Goal: Task Accomplishment & Management: Use online tool/utility

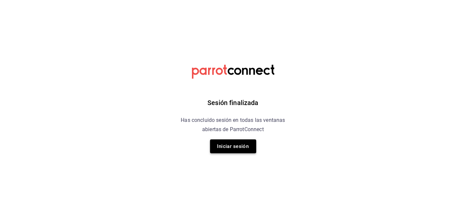
click at [243, 143] on button "Iniciar sesión" at bounding box center [233, 146] width 46 height 14
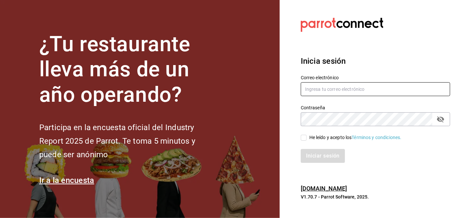
click at [310, 87] on input "text" at bounding box center [375, 89] width 149 height 14
type input "jandresruan1@gmail.com"
click at [302, 138] on input "He leído y acepto los Términos y condiciones." at bounding box center [304, 137] width 6 height 6
checkbox input "true"
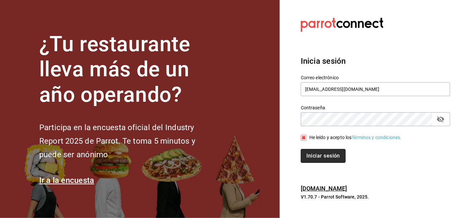
click at [311, 152] on button "Iniciar sesión" at bounding box center [323, 156] width 45 height 14
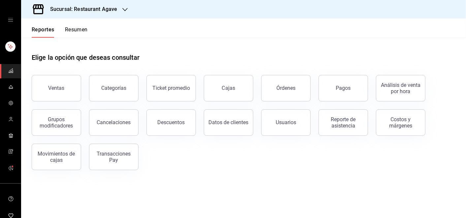
click at [2, 19] on div "mailbox folders" at bounding box center [10, 20] width 21 height 40
click at [8, 19] on icon "open drawer" at bounding box center [10, 19] width 5 height 5
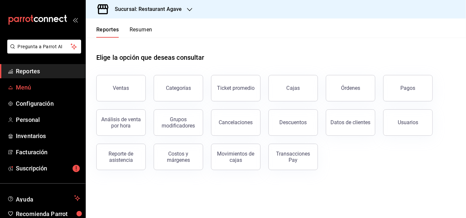
click at [26, 90] on span "Menú" at bounding box center [48, 87] width 64 height 9
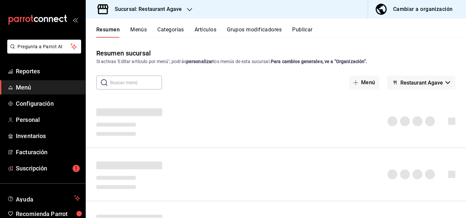
click at [210, 31] on button "Artículos" at bounding box center [205, 31] width 22 height 11
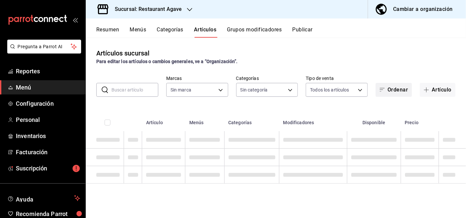
type input "ac14864f-e3a0-4832-92fd-dda121f57a49"
type input "8cb571ac-8fb7-491a-b8df-8240fae53258,c074bcf6-8c5f-41f5-b941-13d5552e1160,37570…"
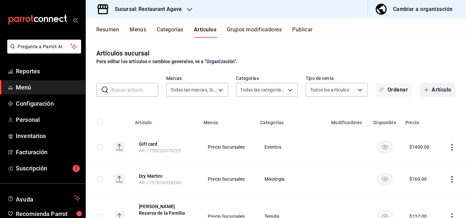
click at [425, 87] on span "button" at bounding box center [427, 89] width 8 height 5
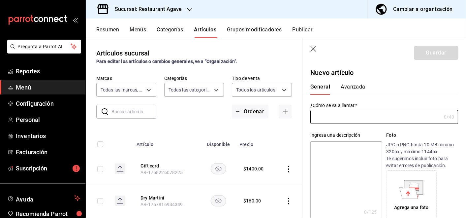
type input "AR-1758661214270"
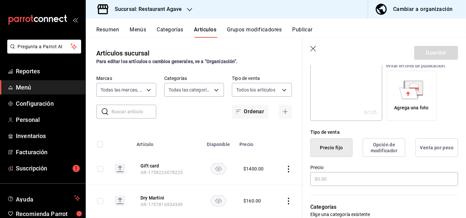
scroll to position [146, 0]
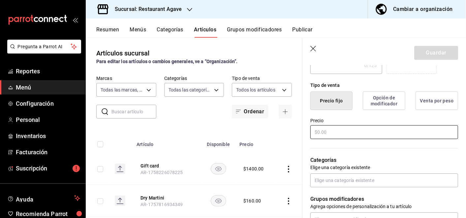
type input "Consumo Evento"
click at [362, 132] on input "text" at bounding box center [384, 132] width 148 height 14
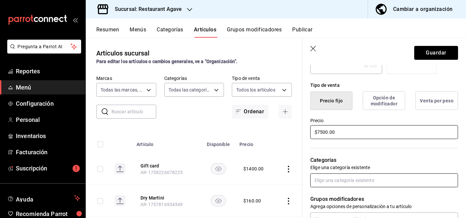
type input "$7500.00"
click at [364, 183] on input "text" at bounding box center [384, 180] width 148 height 14
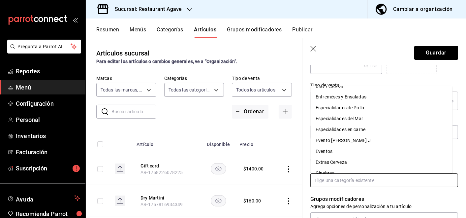
scroll to position [110, 0]
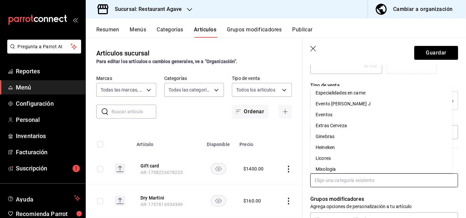
click at [348, 116] on li "Eventos" at bounding box center [381, 114] width 142 height 11
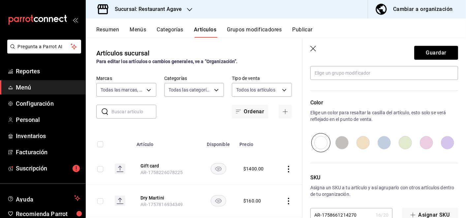
scroll to position [331, 0]
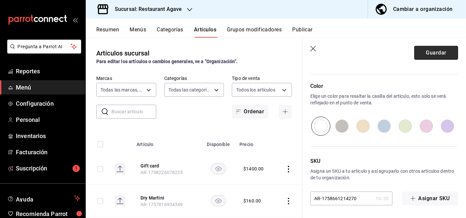
click at [415, 56] on button "Guardar" at bounding box center [436, 53] width 44 height 14
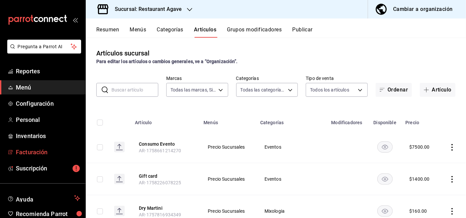
click at [39, 152] on span "Facturación" at bounding box center [48, 151] width 64 height 9
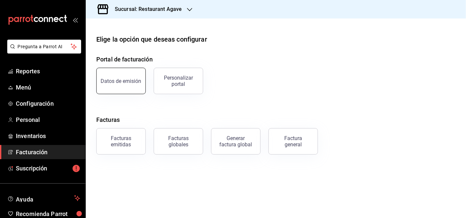
click at [141, 77] on button "Datos de emisión" at bounding box center [120, 81] width 49 height 26
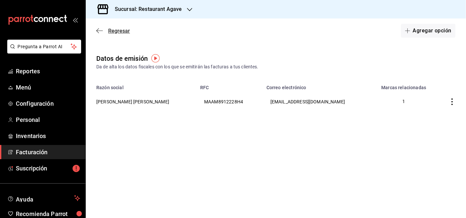
click at [100, 31] on icon "button" at bounding box center [99, 30] width 7 height 0
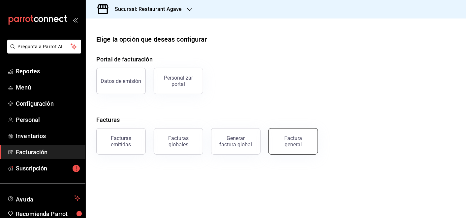
click at [279, 133] on button "Factura general" at bounding box center [292, 141] width 49 height 26
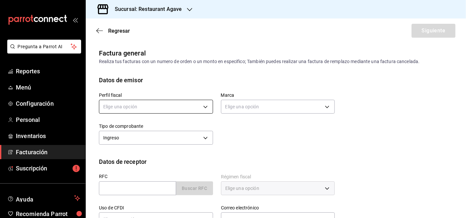
click at [207, 105] on body "Pregunta a Parrot AI Reportes Menú Configuración Personal Inventarios Facturaci…" at bounding box center [233, 109] width 466 height 218
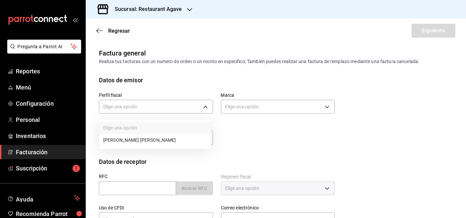
click at [189, 135] on li "MIGUEL ANGEL MARTINEZ ANTILLON" at bounding box center [154, 140] width 111 height 12
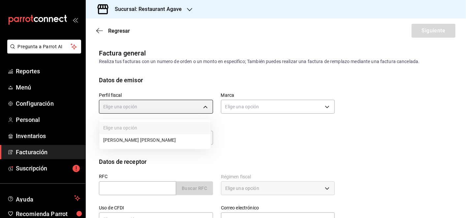
type input "ad901036-74df-4fe8-addc-bdb4b17d016d"
type input "ac14864f-e3a0-4832-92fd-dda121f57a49"
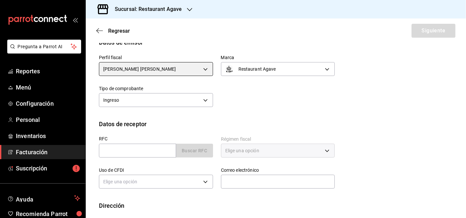
scroll to position [70, 0]
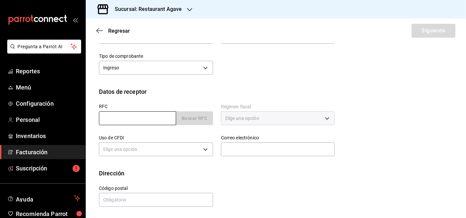
click at [160, 120] on input "text" at bounding box center [137, 118] width 77 height 14
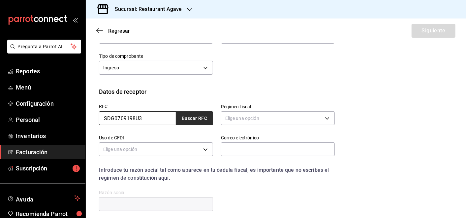
type input "SDG0709198U3"
click at [178, 119] on button "Buscar RFC" at bounding box center [194, 118] width 37 height 14
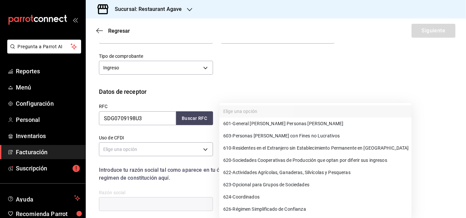
click at [255, 115] on body "Pregunta a Parrot AI Reportes Menú Configuración Personal Inventarios Facturaci…" at bounding box center [233, 109] width 466 height 218
click at [263, 126] on span "601 - General de Ley Personas Morales" at bounding box center [283, 123] width 120 height 7
type input "601"
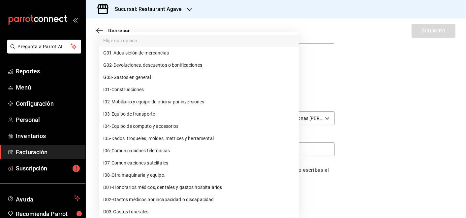
click at [208, 152] on body "Pregunta a Parrot AI Reportes Menú Configuración Personal Inventarios Facturaci…" at bounding box center [233, 109] width 466 height 218
click at [173, 73] on li "G03 - Gastos en general" at bounding box center [198, 77] width 199 height 12
type input "G03"
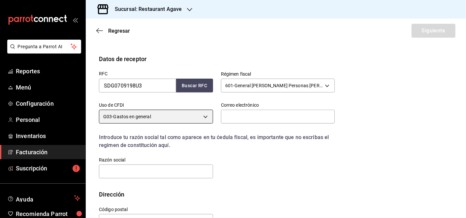
scroll to position [124, 0]
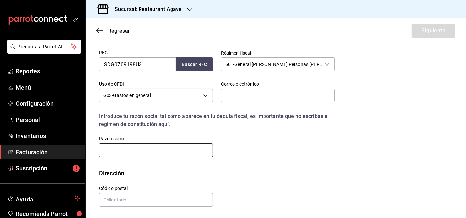
click at [185, 152] on input "text" at bounding box center [156, 150] width 114 height 14
type input "SINCI GDL"
click at [159, 200] on input "text" at bounding box center [156, 199] width 114 height 14
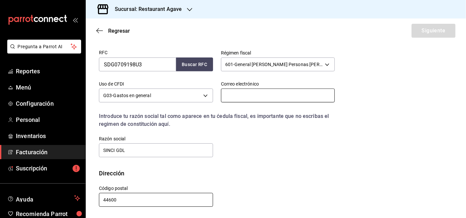
type input "44600"
click at [228, 96] on input "text" at bounding box center [278, 95] width 114 height 14
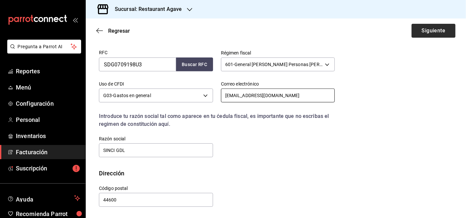
type input "mluna@sinci.com"
click at [411, 29] on button "Siguiente" at bounding box center [433, 31] width 44 height 14
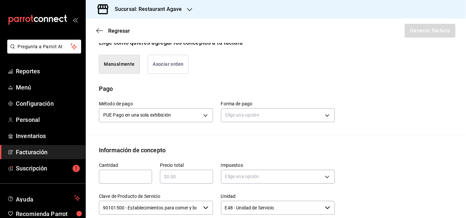
scroll to position [233, 0]
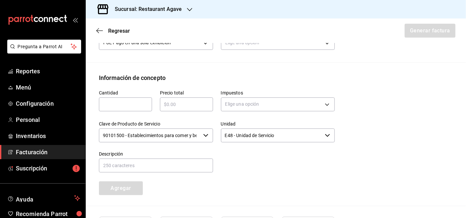
click at [136, 108] on input "text" at bounding box center [125, 104] width 53 height 8
type input "1"
click at [161, 108] on input "text" at bounding box center [186, 104] width 53 height 8
type input "$560"
click at [250, 108] on body "Pregunta a Parrot AI Reportes Menú Configuración Personal Inventarios Facturaci…" at bounding box center [233, 109] width 466 height 218
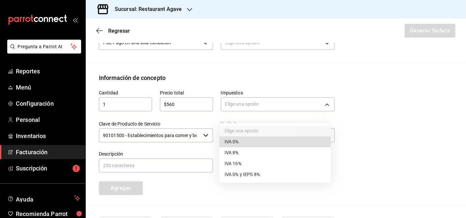
click at [256, 162] on li "IVA 16%" at bounding box center [274, 163] width 111 height 11
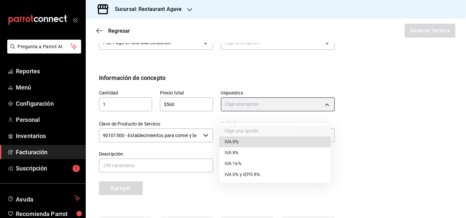
type input "IVA_16"
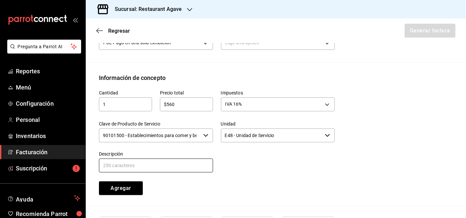
click at [178, 172] on input "text" at bounding box center [156, 165] width 114 height 14
type input "Consumo"
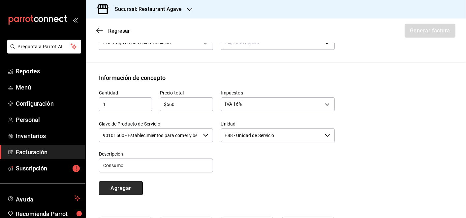
click at [141, 194] on button "Agregar" at bounding box center [121, 188] width 44 height 14
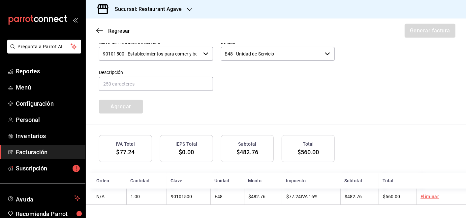
scroll to position [175, 0]
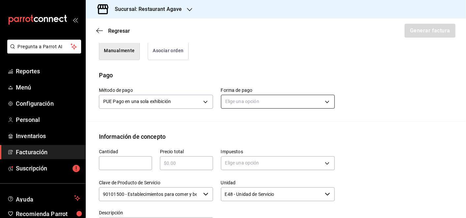
click at [325, 112] on body "Pregunta a Parrot AI Reportes Menú Configuración Personal Inventarios Facturaci…" at bounding box center [233, 109] width 466 height 218
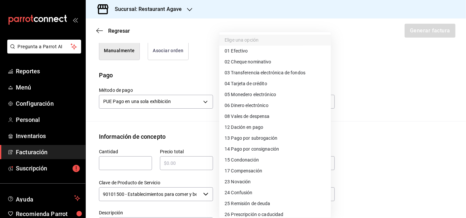
click at [292, 80] on li "04 Tarjeta de crédito" at bounding box center [274, 83] width 111 height 11
type input "04"
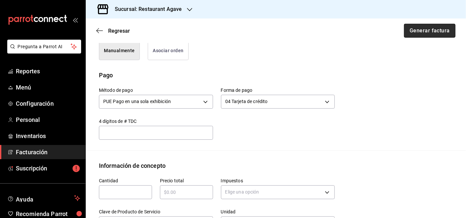
click at [420, 31] on button "Generar factura" at bounding box center [429, 31] width 51 height 14
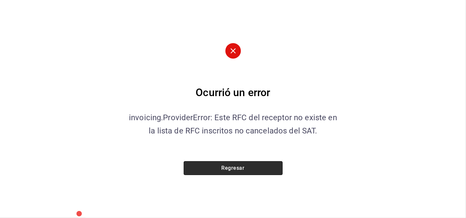
click at [272, 162] on button "Regresar" at bounding box center [233, 168] width 99 height 14
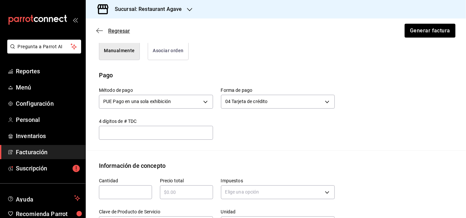
click at [104, 31] on span "Regresar" at bounding box center [113, 31] width 34 height 6
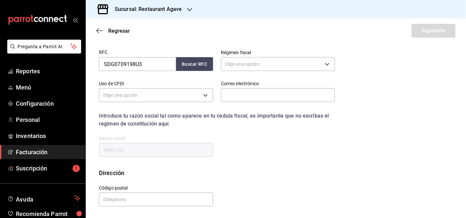
scroll to position [70, 0]
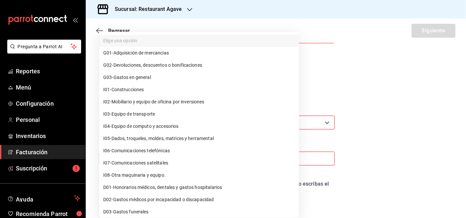
click at [203, 159] on body "Pregunta a Parrot AI Reportes Menú Configuración Personal Inventarios Facturaci…" at bounding box center [233, 109] width 466 height 218
click at [189, 78] on li "G03 - Gastos en general" at bounding box center [198, 77] width 199 height 12
type input "G03"
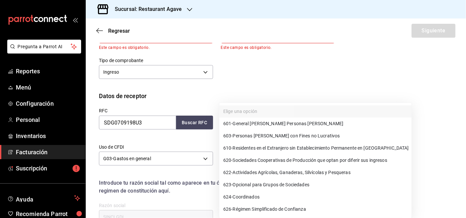
click at [247, 125] on body "Pregunta a Parrot AI Reportes Menú Configuración Personal Inventarios Facturaci…" at bounding box center [233, 109] width 466 height 218
click at [263, 124] on span "601 - General de Ley Personas Morales" at bounding box center [283, 123] width 120 height 7
type input "601"
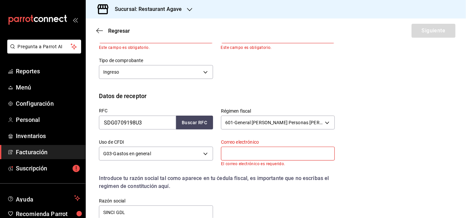
click at [264, 151] on input "text" at bounding box center [278, 153] width 114 height 14
type input "mluna@sinci.com"
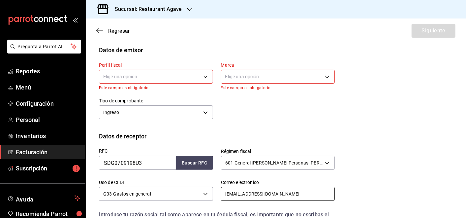
scroll to position [0, 0]
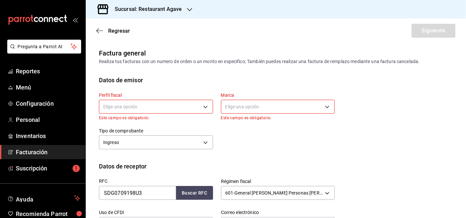
click at [198, 104] on body "Pregunta a Parrot AI Reportes Menú Configuración Personal Inventarios Facturaci…" at bounding box center [233, 109] width 466 height 218
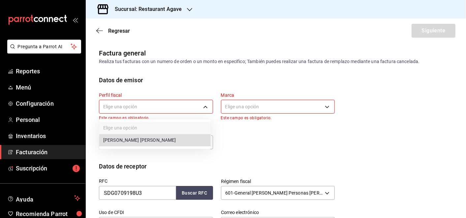
click at [188, 139] on li "MIGUEL ANGEL MARTINEZ ANTILLON" at bounding box center [154, 140] width 111 height 12
type input "ad901036-74df-4fe8-addc-bdb4b17d016d"
type input "ac14864f-e3a0-4832-92fd-dda121f57a49"
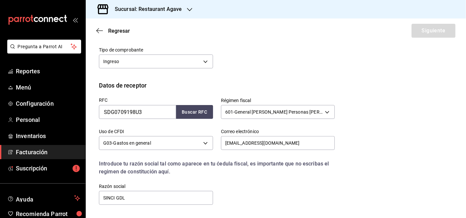
scroll to position [129, 0]
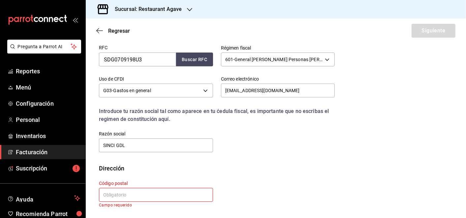
click at [160, 189] on input "text" at bounding box center [156, 195] width 114 height 14
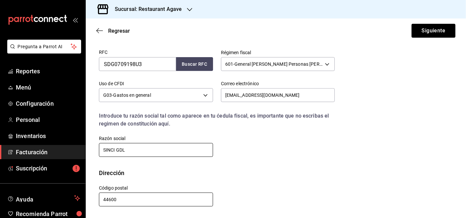
type input "44600"
click at [101, 149] on input "SINCI GDL" at bounding box center [156, 150] width 114 height 14
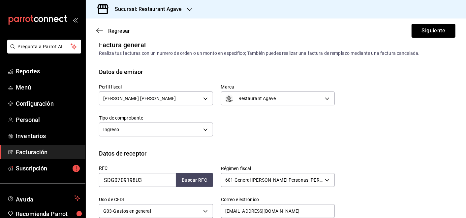
scroll to position [0, 0]
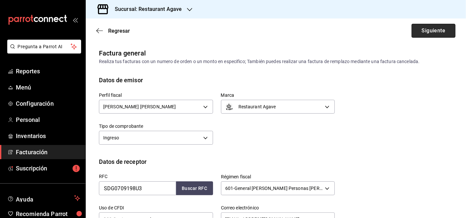
click at [411, 30] on button "Siguiente" at bounding box center [433, 31] width 44 height 14
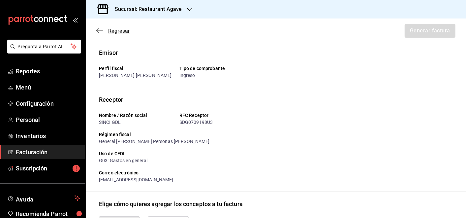
click at [98, 30] on icon "button" at bounding box center [99, 30] width 7 height 0
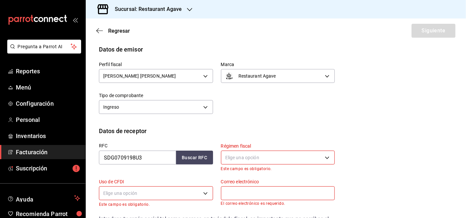
scroll to position [73, 0]
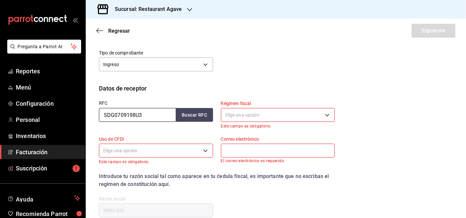
click at [114, 112] on input "SDG0709198U3" at bounding box center [137, 115] width 77 height 14
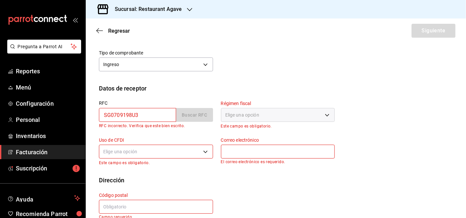
click at [109, 112] on input "SG0709198U3" at bounding box center [137, 115] width 77 height 14
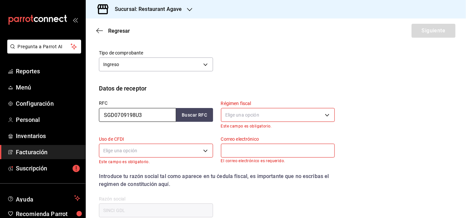
type input "SGD0709198U3"
click at [183, 149] on body "Pregunta a Parrot AI Reportes Menú Configuración Personal Inventarios Facturaci…" at bounding box center [233, 109] width 466 height 218
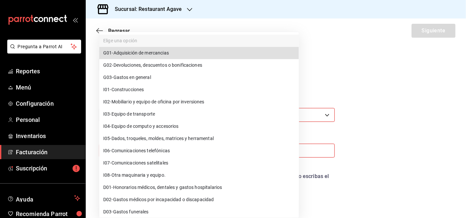
click at [163, 76] on li "G03 - Gastos en general" at bounding box center [198, 77] width 199 height 12
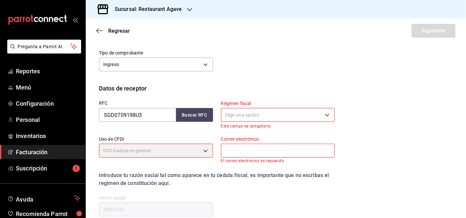
type input "G03"
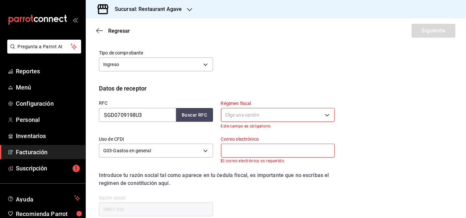
click at [247, 148] on input "text" at bounding box center [278, 150] width 114 height 14
type input "mluna@sinci.com"
type input "44600"
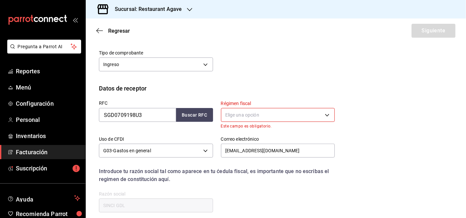
click at [242, 118] on body "Pregunta a Parrot AI Reportes Menú Configuración Personal Inventarios Facturaci…" at bounding box center [233, 109] width 466 height 218
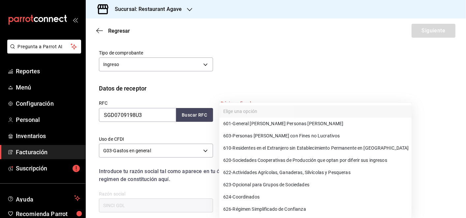
click at [250, 120] on span "601 - General de Ley Personas Morales" at bounding box center [283, 123] width 120 height 7
type input "601"
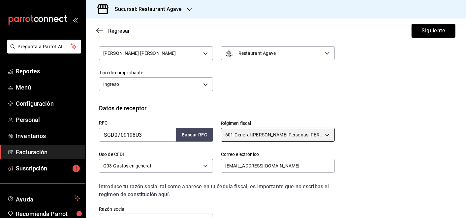
scroll to position [0, 0]
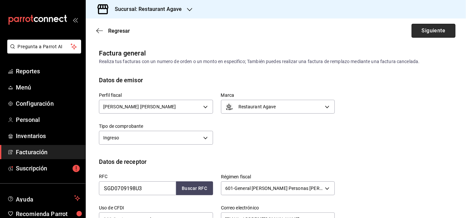
click at [425, 30] on button "Siguiente" at bounding box center [433, 31] width 44 height 14
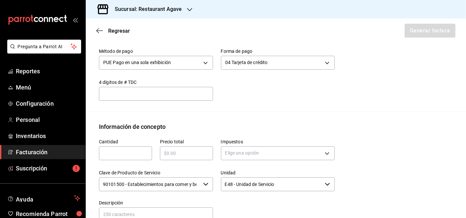
scroll to position [256, 0]
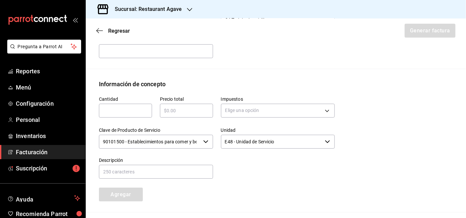
click at [137, 114] on input "text" at bounding box center [125, 110] width 53 height 8
type input "1"
click at [187, 114] on input "text" at bounding box center [186, 110] width 53 height 8
type input "$560"
click at [224, 121] on body "Pregunta a Parrot AI Reportes Menú Configuración Personal Inventarios Facturaci…" at bounding box center [233, 109] width 466 height 218
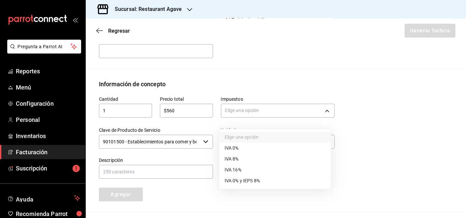
click at [242, 169] on li "IVA 16%" at bounding box center [274, 169] width 111 height 11
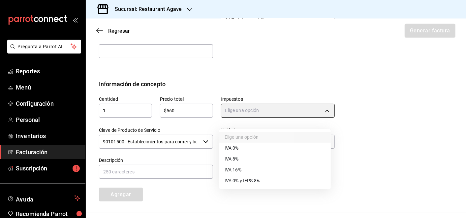
type input "IVA_16"
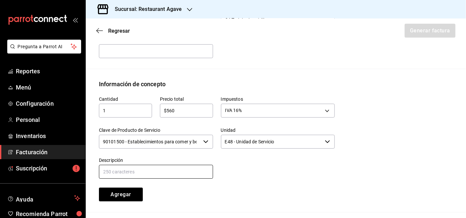
click at [195, 178] on input "text" at bounding box center [156, 171] width 114 height 14
type input "Consumo"
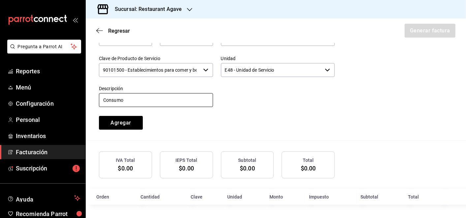
scroll to position [334, 0]
click at [130, 125] on button "Agregar" at bounding box center [121, 123] width 44 height 14
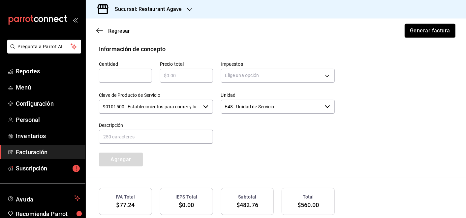
scroll to position [151, 0]
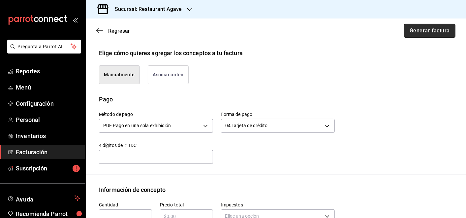
click at [426, 33] on button "Generar factura" at bounding box center [429, 31] width 51 height 14
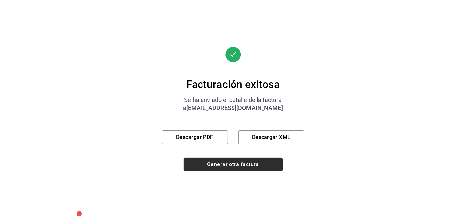
click at [280, 163] on button "Generar otra factura" at bounding box center [233, 164] width 99 height 14
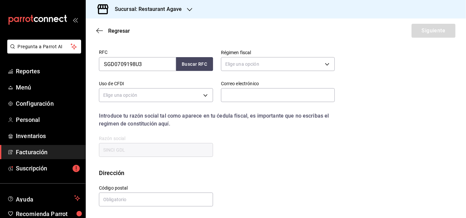
scroll to position [70, 0]
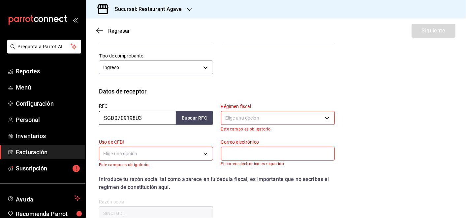
click at [152, 123] on input "SGD0709198U3" at bounding box center [137, 118] width 77 height 14
type input "AME9006135H0"
click at [176, 121] on button "Buscar RFC" at bounding box center [194, 118] width 37 height 14
type input "601"
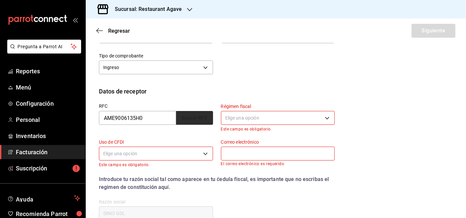
type input "G03"
type input "daniev02@outlook.com"
type input "14370"
type input "ASOFARMA DE MEXICO"
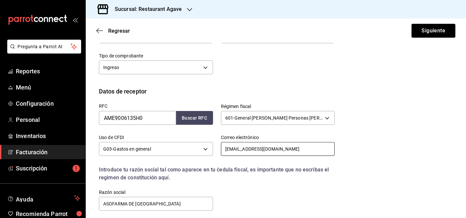
drag, startPoint x: 262, startPoint y: 146, endPoint x: 223, endPoint y: 167, distance: 44.1
click at [223, 167] on div "RFC AME9006135H0 Buscar RFC Régimen fiscal 601 - General de Ley Personas Morale…" at bounding box center [213, 154] width 244 height 116
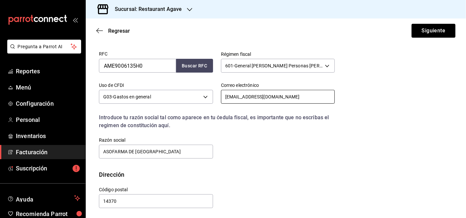
scroll to position [124, 0]
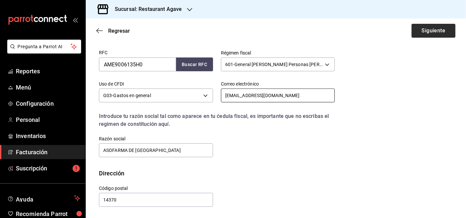
type input "evillalobos@adium.com.mx"
click at [417, 30] on button "Siguiente" at bounding box center [433, 31] width 44 height 14
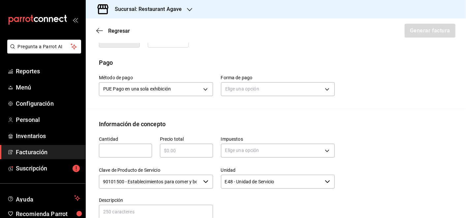
scroll to position [197, 0]
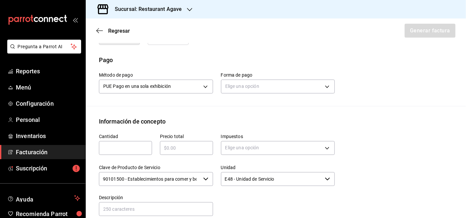
click at [295, 100] on div "Método de pago PUE Pago en una sola exhibición PUE Forma de pago Elige una opci…" at bounding box center [276, 85] width 354 height 42
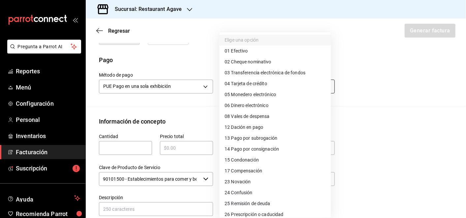
click at [295, 92] on body "Pregunta a Parrot AI Reportes Menú Configuración Personal Inventarios Facturaci…" at bounding box center [233, 109] width 466 height 218
click at [285, 80] on li "04 Tarjeta de crédito" at bounding box center [274, 83] width 111 height 11
type input "04"
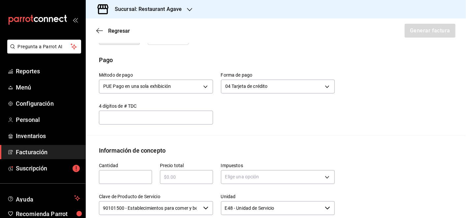
click at [123, 175] on input "text" at bounding box center [125, 177] width 53 height 8
type input "1"
click at [167, 171] on div "​" at bounding box center [186, 177] width 53 height 14
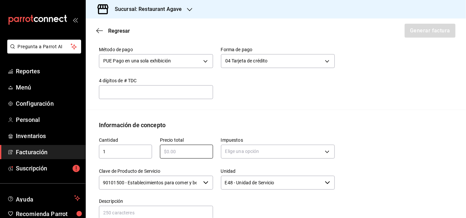
scroll to position [233, 0]
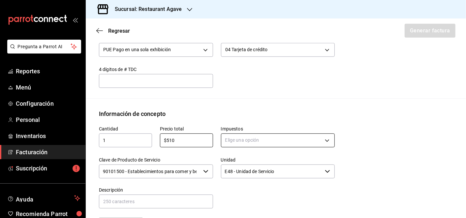
type input "$510"
click at [292, 140] on body "Pregunta a Parrot AI Reportes Menú Configuración Personal Inventarios Facturaci…" at bounding box center [233, 109] width 466 height 218
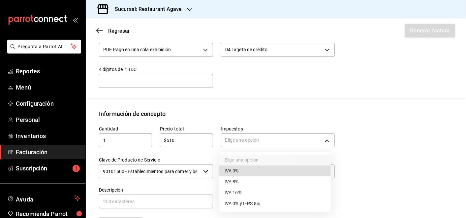
click at [287, 193] on li "IVA 16%" at bounding box center [274, 192] width 111 height 11
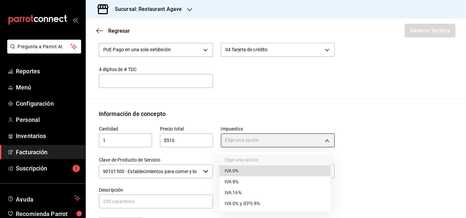
type input "IVA_16"
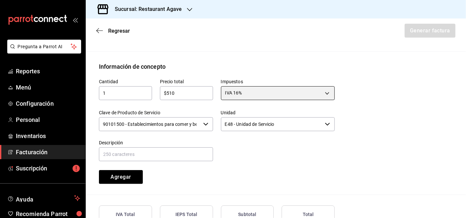
scroll to position [307, 0]
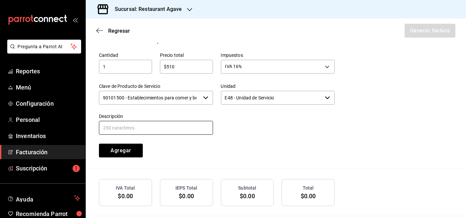
click at [157, 123] on input "text" at bounding box center [156, 128] width 114 height 14
type input "Consumo"
click at [135, 152] on button "Agregar" at bounding box center [121, 150] width 44 height 14
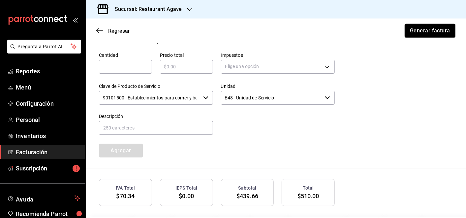
click at [120, 66] on input "text" at bounding box center [125, 67] width 53 height 8
type input "1"
click at [168, 64] on input "text" at bounding box center [186, 67] width 53 height 8
type input "$51"
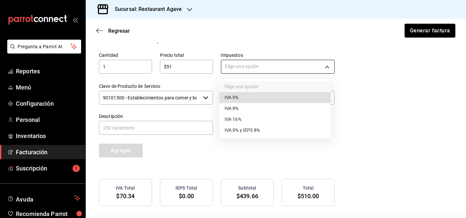
click at [241, 59] on body "Pregunta a Parrot AI Reportes Menú Configuración Personal Inventarios Facturaci…" at bounding box center [233, 109] width 466 height 218
click at [247, 98] on li "IVA 0%" at bounding box center [274, 97] width 111 height 11
type input "IVA_0"
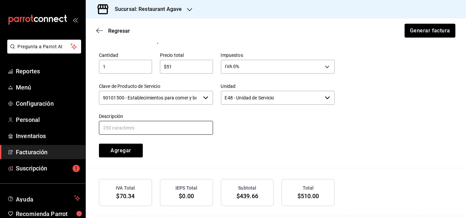
drag, startPoint x: 184, startPoint y: 123, endPoint x: 182, endPoint y: 125, distance: 3.5
click at [184, 123] on input "text" at bounding box center [156, 128] width 114 height 14
type input "Propina"
click at [136, 152] on button "Agregar" at bounding box center [121, 150] width 44 height 14
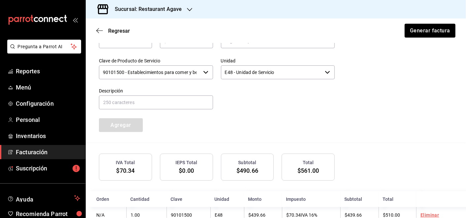
scroll to position [366, 0]
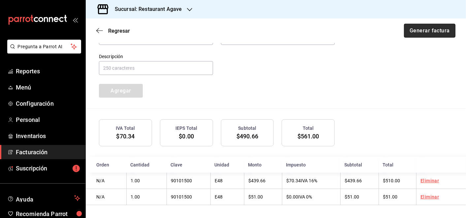
click at [421, 31] on button "Generar factura" at bounding box center [429, 31] width 51 height 14
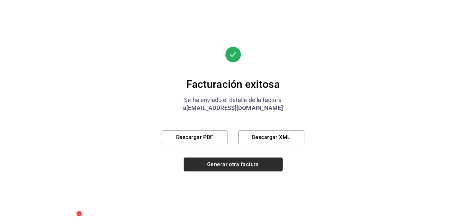
click at [264, 166] on button "Generar otra factura" at bounding box center [233, 164] width 99 height 14
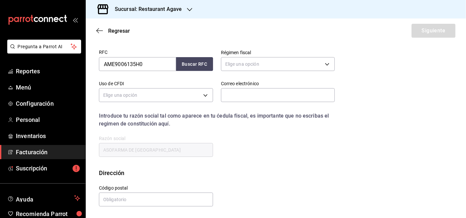
scroll to position [70, 0]
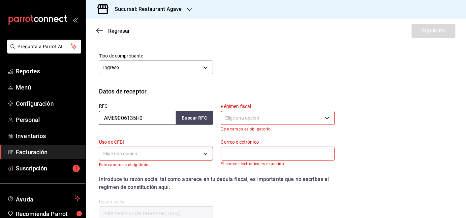
click at [143, 118] on input "AME9006135H0" at bounding box center [137, 118] width 77 height 14
type input "LSI8112153I7"
click at [197, 114] on button "Buscar RFC" at bounding box center [194, 118] width 37 height 14
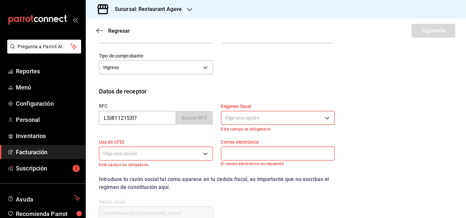
type input "601"
type input "G03"
type input "tamunoz@silanes.com.mx"
type input "11000"
type input "LABORATORIOS SILANES"
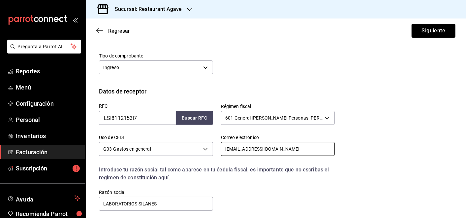
drag, startPoint x: 287, startPoint y: 148, endPoint x: 219, endPoint y: 153, distance: 68.8
click at [221, 153] on input "tamunoz@silanes.com.mx" at bounding box center [278, 149] width 114 height 14
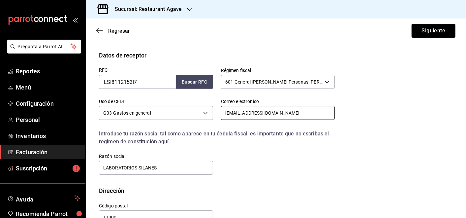
scroll to position [124, 0]
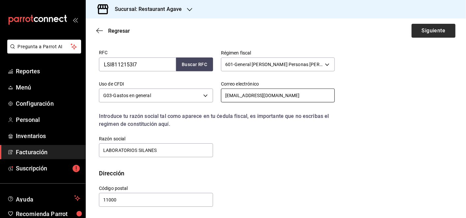
type input "hectoribarra66@outlook.es"
click at [418, 28] on button "Siguiente" at bounding box center [433, 31] width 44 height 14
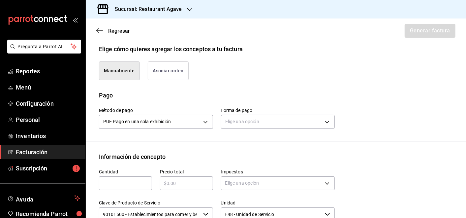
scroll to position [197, 0]
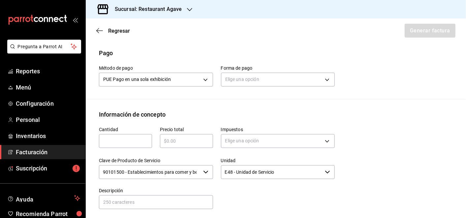
click at [139, 145] on input "text" at bounding box center [125, 141] width 53 height 8
type input "1"
click at [174, 145] on input "text" at bounding box center [186, 141] width 53 height 8
type input "$1400"
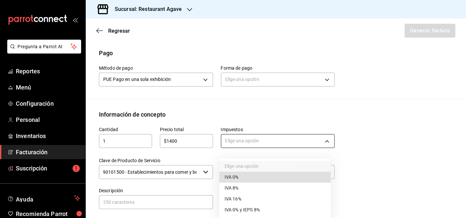
click at [244, 143] on body "Pregunta a Parrot AI Reportes Menú Configuración Personal Inventarios Facturaci…" at bounding box center [233, 109] width 466 height 218
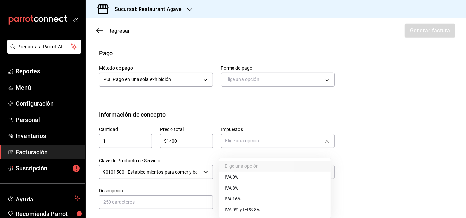
click at [256, 199] on li "IVA 16%" at bounding box center [274, 198] width 111 height 11
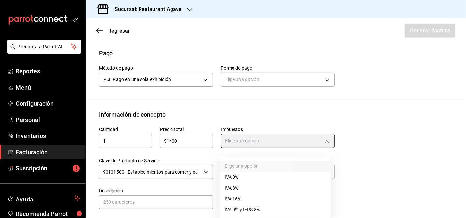
type input "IVA_16"
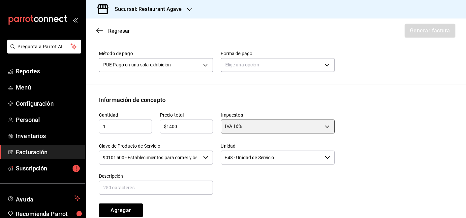
scroll to position [233, 0]
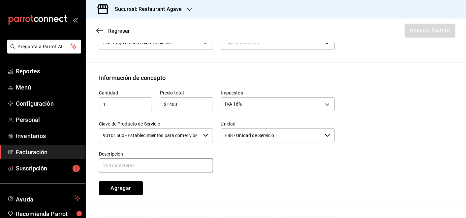
click at [183, 172] on input "text" at bounding box center [156, 165] width 114 height 14
type input "Consumo"
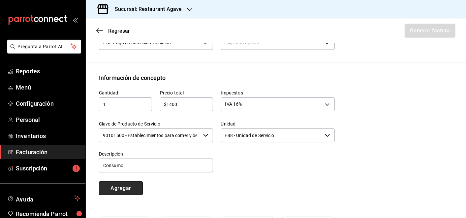
click at [127, 191] on button "Agregar" at bounding box center [121, 188] width 44 height 14
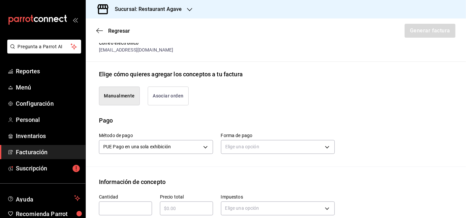
scroll to position [87, 0]
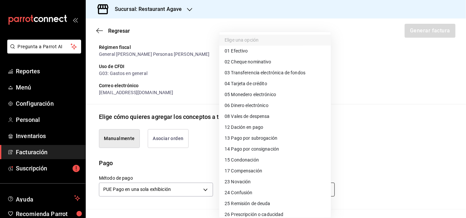
click at [317, 192] on body "Pregunta a Parrot AI Reportes Menú Configuración Personal Inventarios Facturaci…" at bounding box center [233, 109] width 466 height 218
click at [276, 86] on li "04 Tarjeta de crédito" at bounding box center [274, 83] width 111 height 11
type input "04"
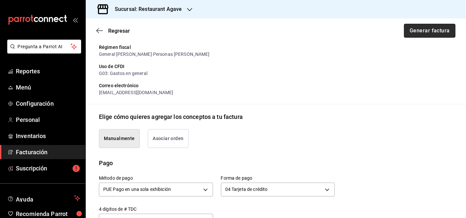
click at [404, 30] on button "Generar factura" at bounding box center [429, 31] width 51 height 14
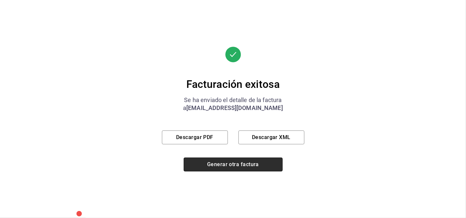
click at [242, 163] on button "Generar otra factura" at bounding box center [233, 164] width 99 height 14
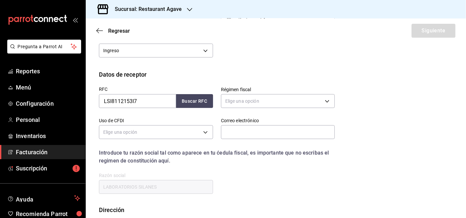
scroll to position [70, 0]
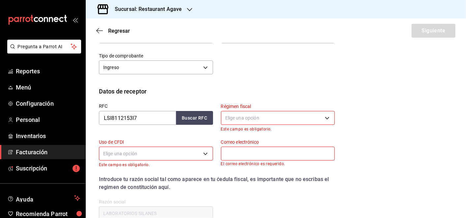
click at [189, 12] on div at bounding box center [189, 9] width 5 height 7
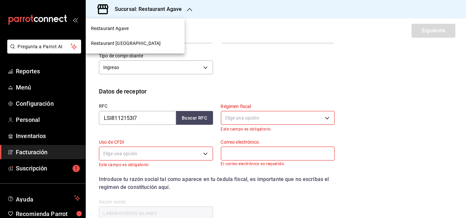
click at [138, 46] on span "Restaurant Tarahumara" at bounding box center [126, 43] width 70 height 7
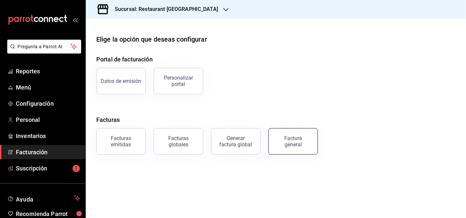
click at [271, 132] on button "Factura general" at bounding box center [292, 141] width 49 height 26
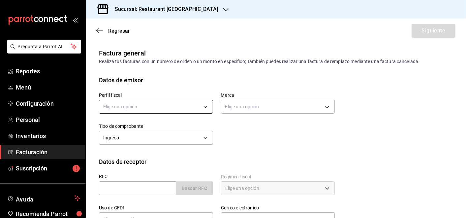
click at [167, 104] on body "Pregunta a Parrot AI Reportes Menú Configuración Personal Inventarios Facturaci…" at bounding box center [233, 109] width 466 height 218
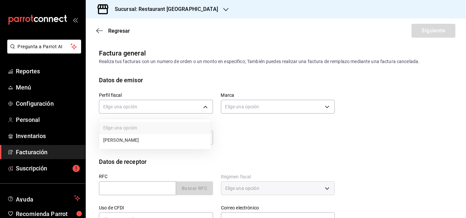
click at [166, 141] on li "MARIA LUZ TOSCANO" at bounding box center [154, 140] width 111 height 12
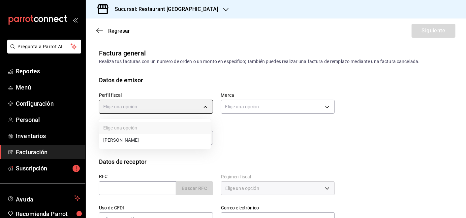
type input "0ad9a2cc-63d8-4ee8-ac61-d19a36d6967c"
type input "e0108820-6c9a-4492-9173-d3bfb738c831"
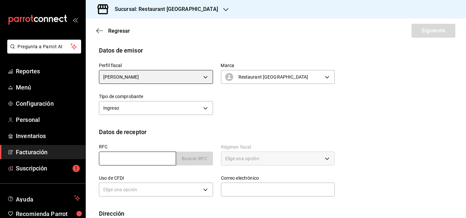
scroll to position [37, 0]
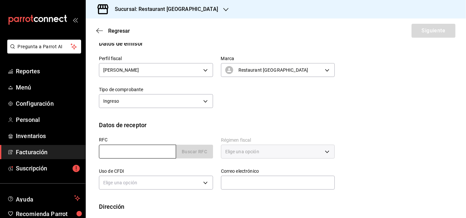
click at [132, 150] on input "text" at bounding box center [137, 151] width 77 height 14
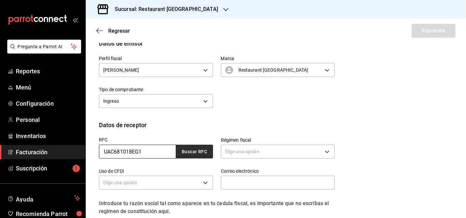
type input "UAC681018EG1"
click at [195, 152] on button "Buscar RFC" at bounding box center [194, 151] width 37 height 14
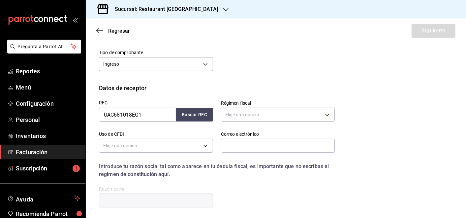
scroll to position [110, 0]
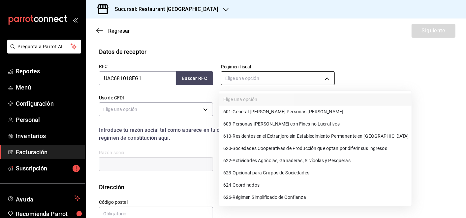
click at [257, 73] on body "Pregunta a Parrot AI Reportes Menú Configuración Personal Inventarios Facturaci…" at bounding box center [233, 109] width 466 height 218
click at [294, 123] on span "603 - Personas Morales con Fines no Lucrativos" at bounding box center [281, 123] width 117 height 7
type input "603"
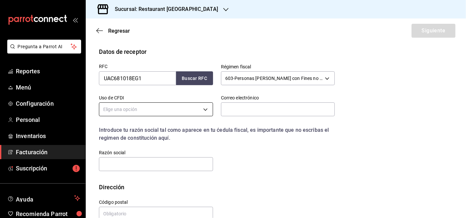
click at [193, 114] on body "Pregunta a Parrot AI Reportes Menú Configuración Personal Inventarios Facturaci…" at bounding box center [233, 109] width 466 height 218
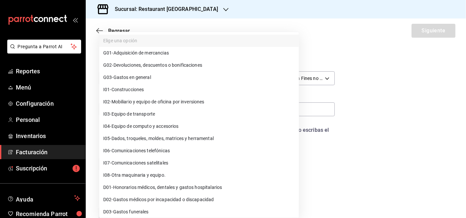
click at [165, 73] on li "G03 - Gastos en general" at bounding box center [198, 77] width 199 height 12
type input "G03"
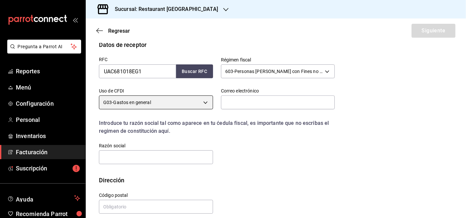
scroll to position [124, 0]
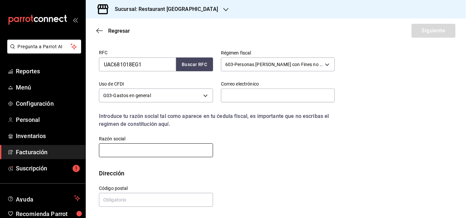
click at [133, 149] on input "text" at bounding box center [156, 150] width 114 height 14
type input "UNIVERSIDAD AUTONOMA DE CHIHUAHUA"
click at [134, 198] on input "text" at bounding box center [156, 199] width 114 height 14
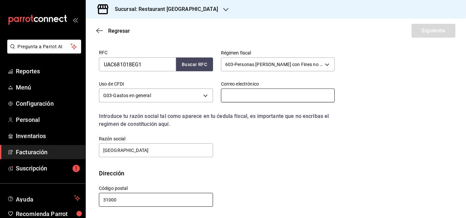
type input "31000"
click at [247, 89] on input "text" at bounding box center [278, 95] width 114 height 14
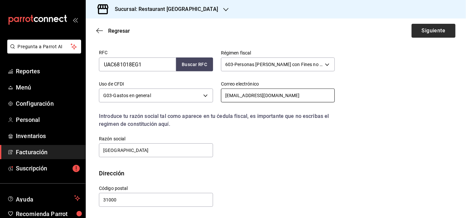
type input "yparra@uach.mx"
click at [414, 32] on button "Siguiente" at bounding box center [433, 31] width 44 height 14
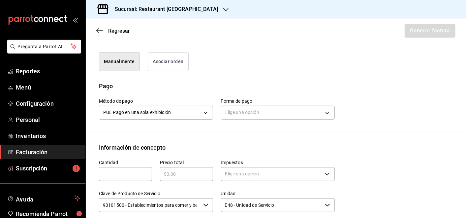
scroll to position [233, 0]
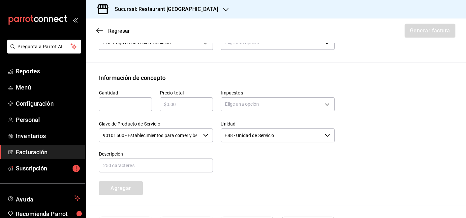
click at [128, 108] on input "text" at bounding box center [125, 104] width 53 height 8
type input "1"
click at [160, 106] on input "text" at bounding box center [186, 104] width 53 height 8
type input "$1195"
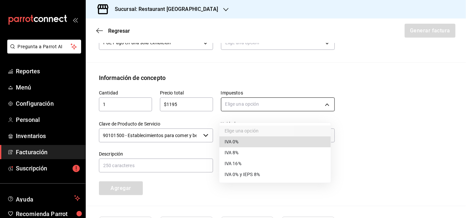
click at [225, 105] on body "Pregunta a Parrot AI Reportes Menú Configuración Personal Inventarios Facturaci…" at bounding box center [233, 109] width 466 height 218
click at [242, 162] on li "IVA 16%" at bounding box center [274, 163] width 111 height 11
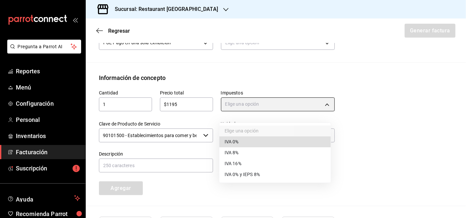
type input "IVA_16"
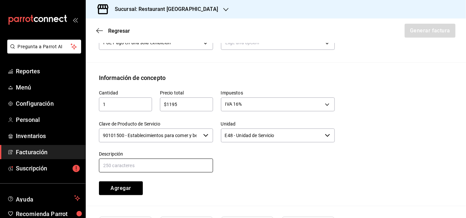
click at [174, 169] on input "text" at bounding box center [156, 165] width 114 height 14
type input "Consumo"
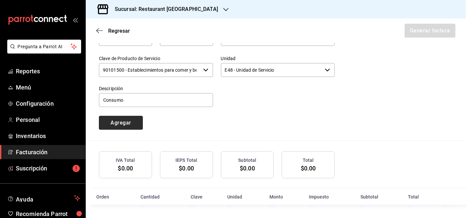
click at [129, 126] on button "Agregar" at bounding box center [121, 123] width 44 height 14
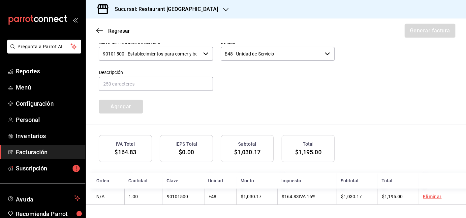
scroll to position [138, 0]
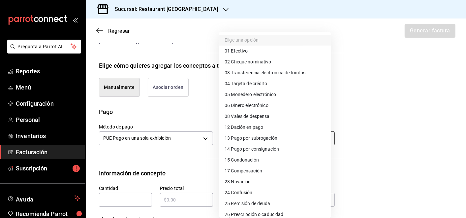
click at [274, 141] on body "Pregunta a Parrot AI Reportes Menú Configuración Personal Inventarios Facturaci…" at bounding box center [233, 109] width 466 height 218
click at [276, 84] on li "04 Tarjeta de crédito" at bounding box center [274, 83] width 111 height 11
type input "04"
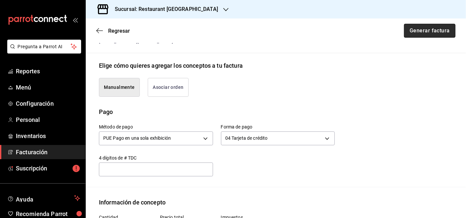
click at [436, 32] on button "Generar factura" at bounding box center [429, 31] width 51 height 14
